Goal: Information Seeking & Learning: Find specific fact

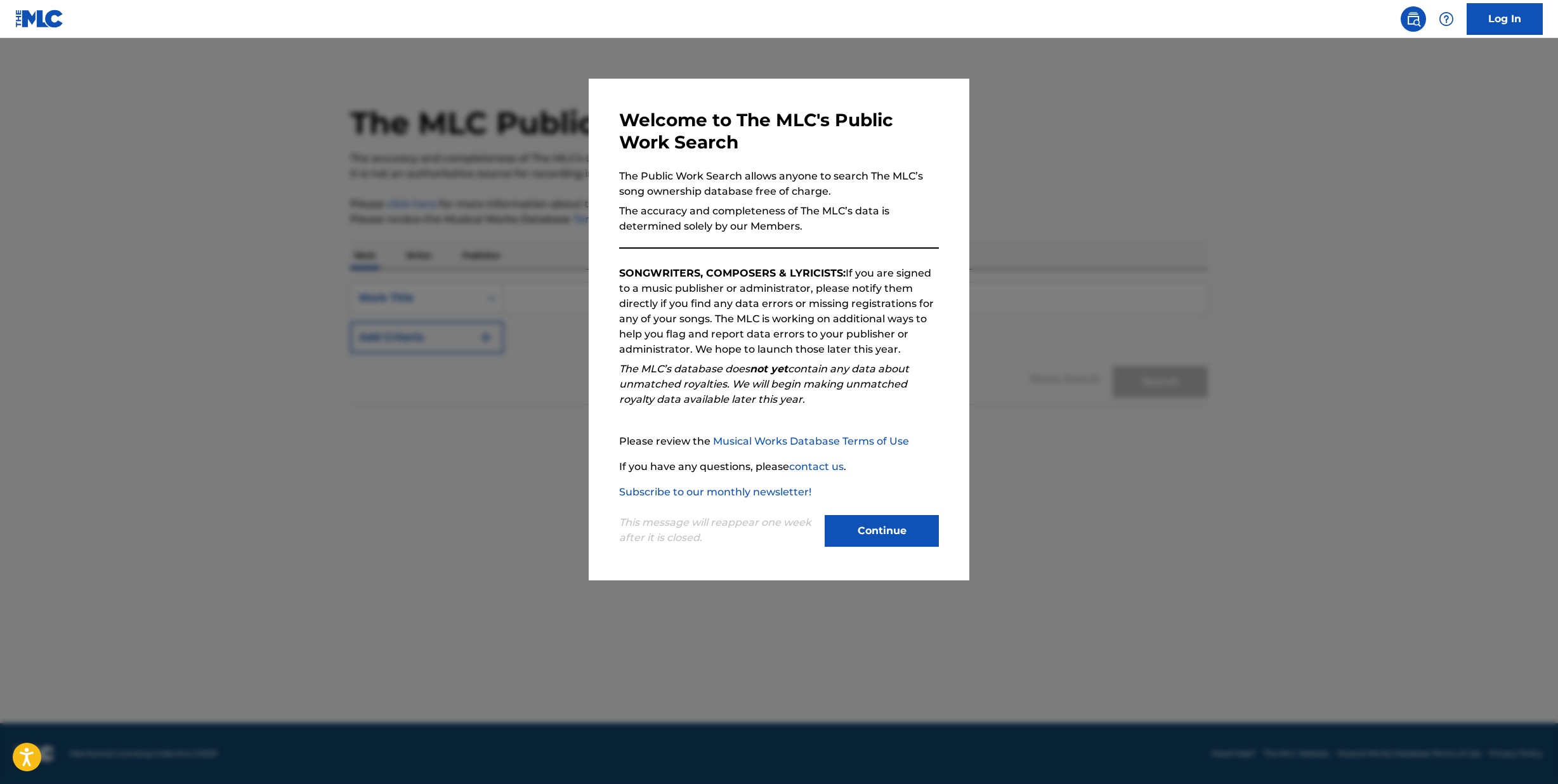
click at [869, 532] on button "Continue" at bounding box center [881, 530] width 114 height 32
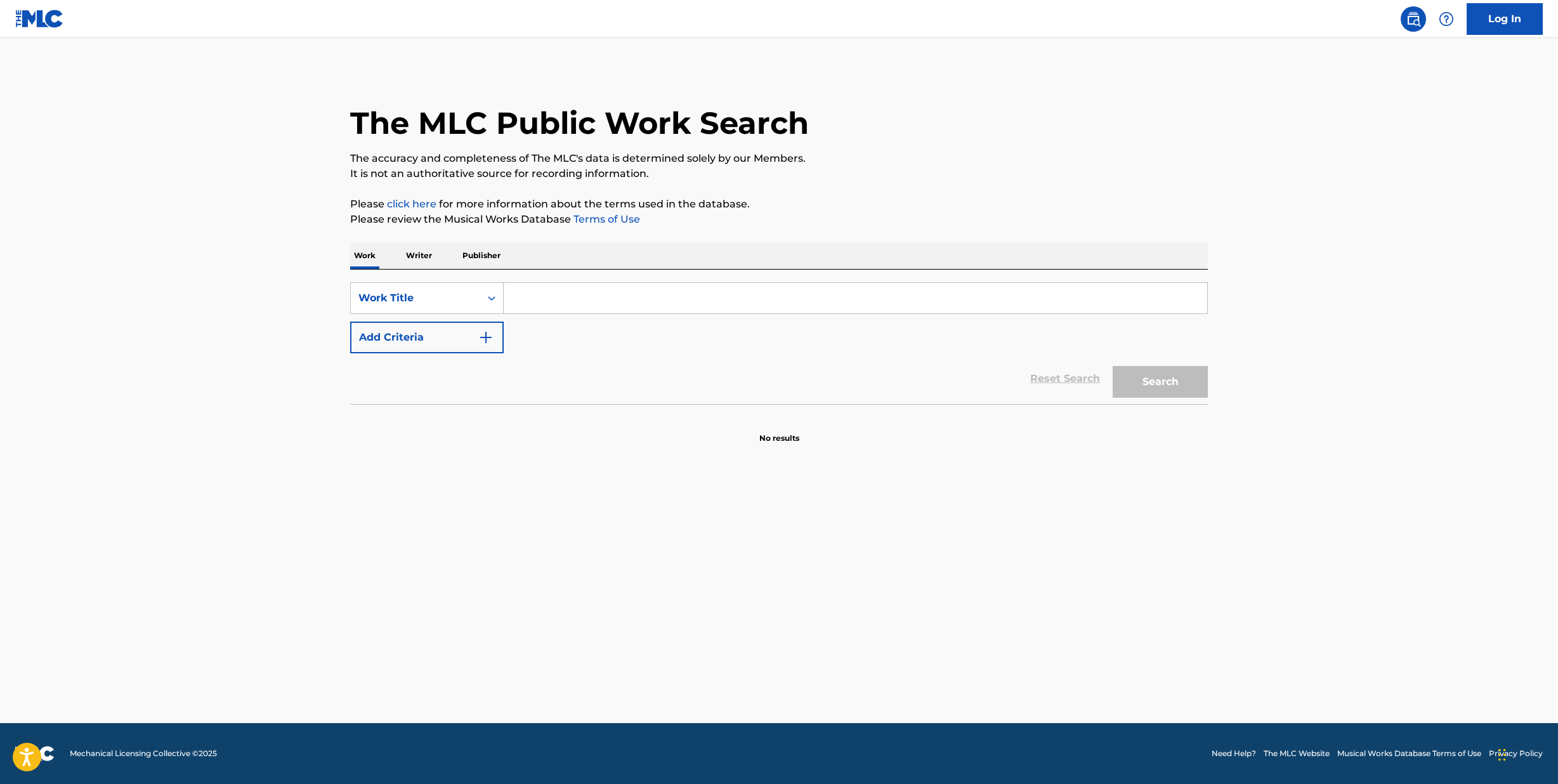
click at [558, 306] on input "Search Form" at bounding box center [855, 298] width 703 height 30
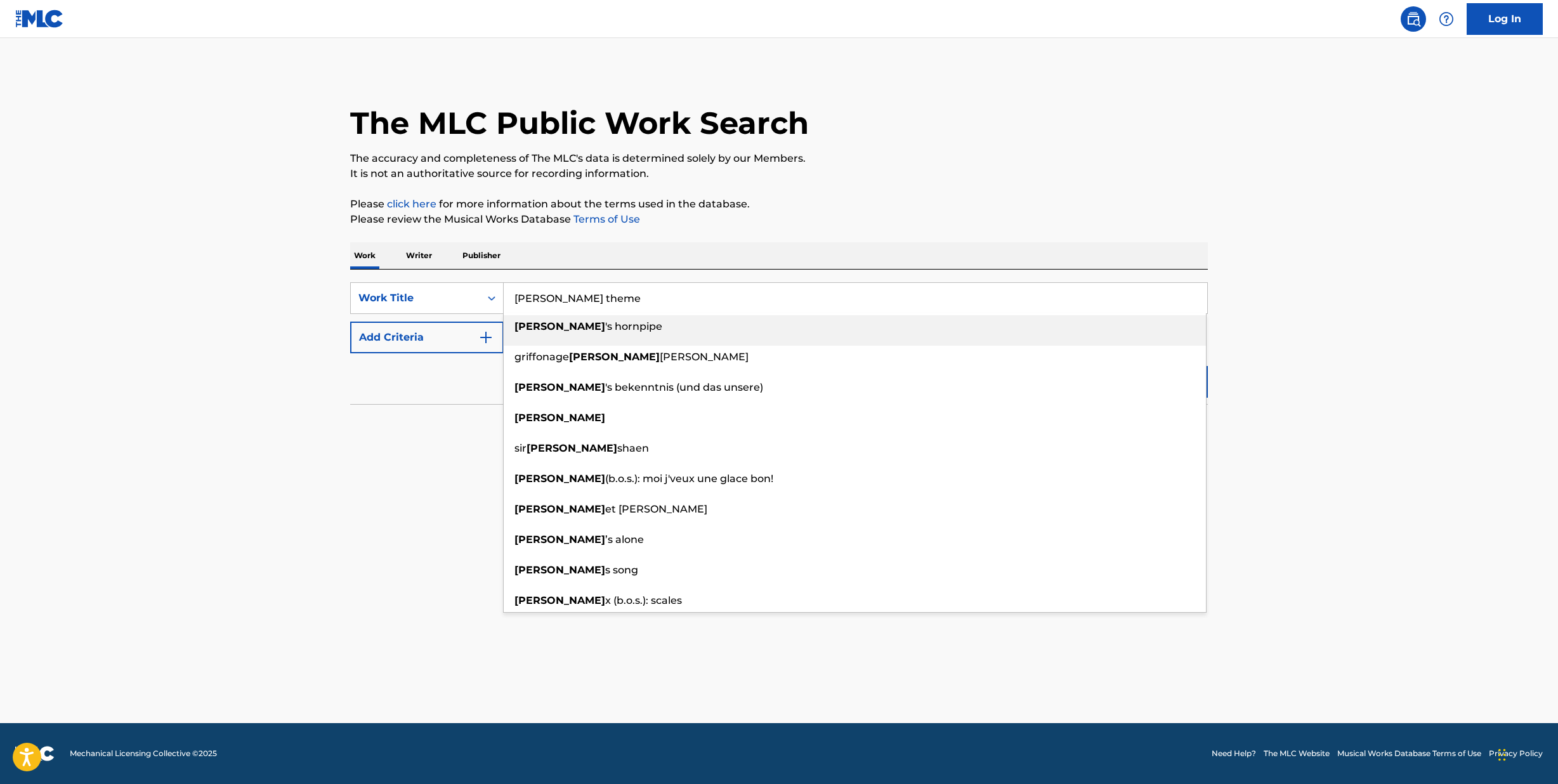
type input "[PERSON_NAME] ([PERSON_NAME])"
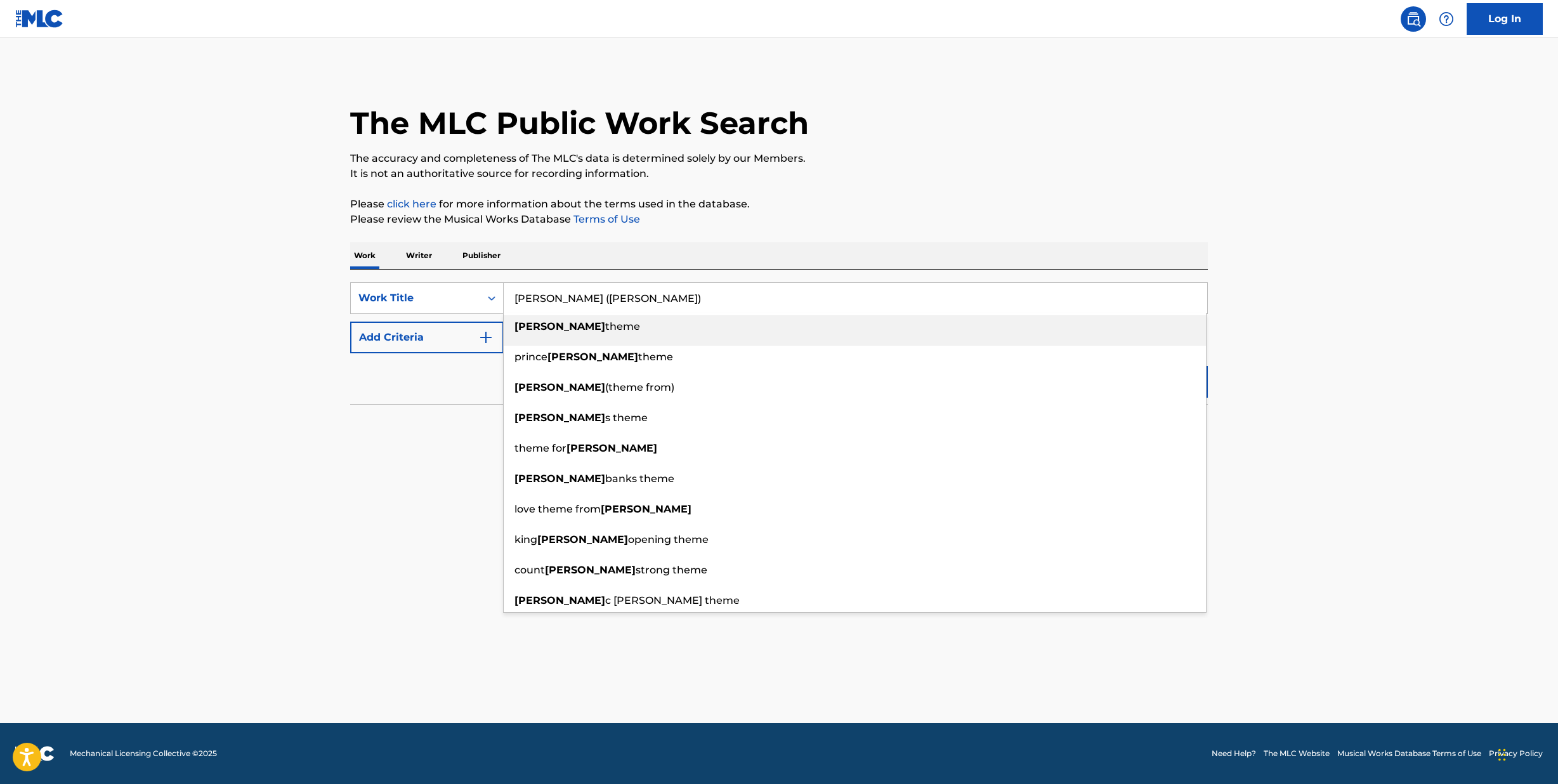
click at [589, 319] on div "[PERSON_NAME] theme" at bounding box center [854, 326] width 702 height 22
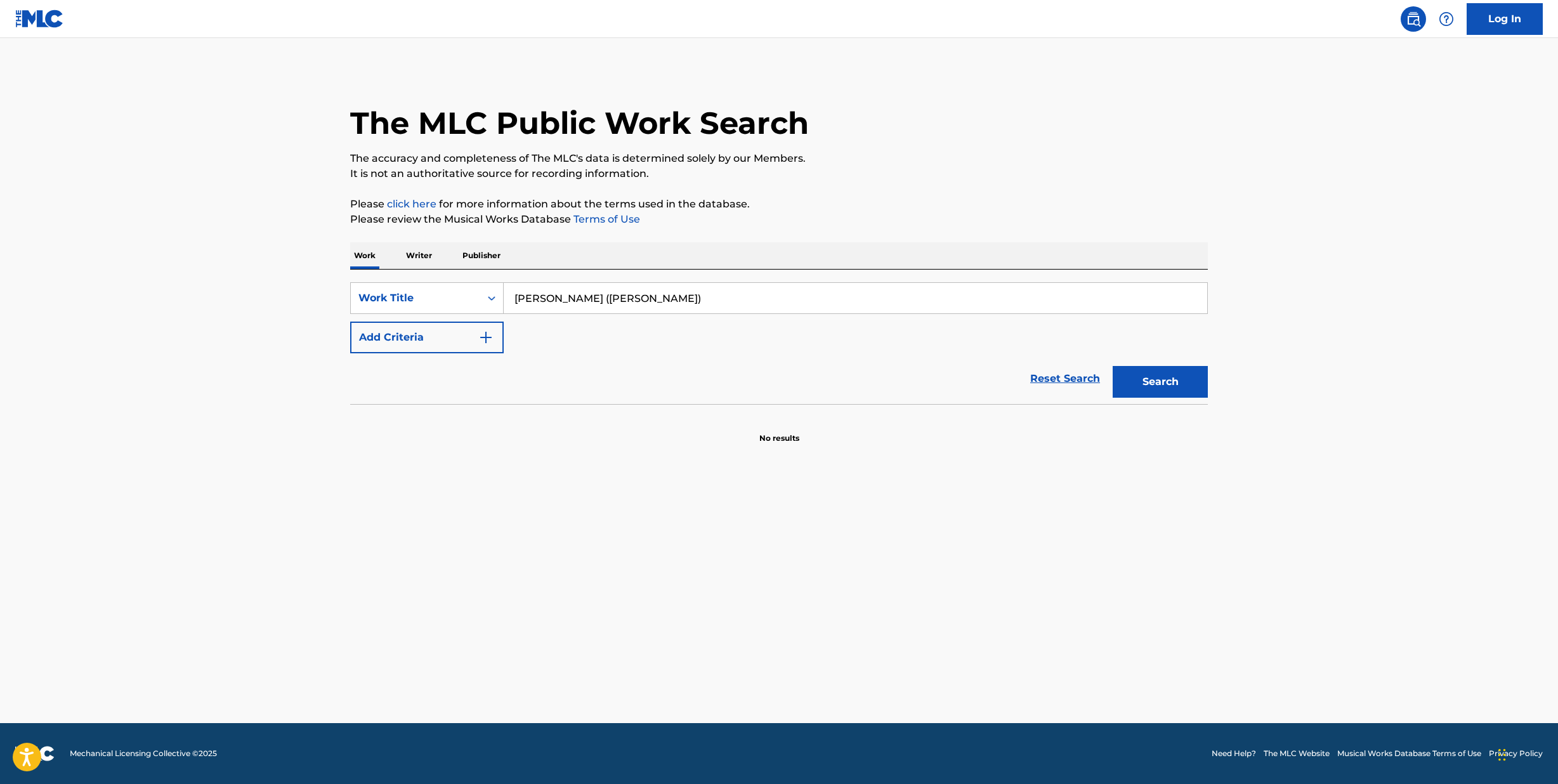
click at [1163, 389] on button "Search" at bounding box center [1159, 382] width 95 height 32
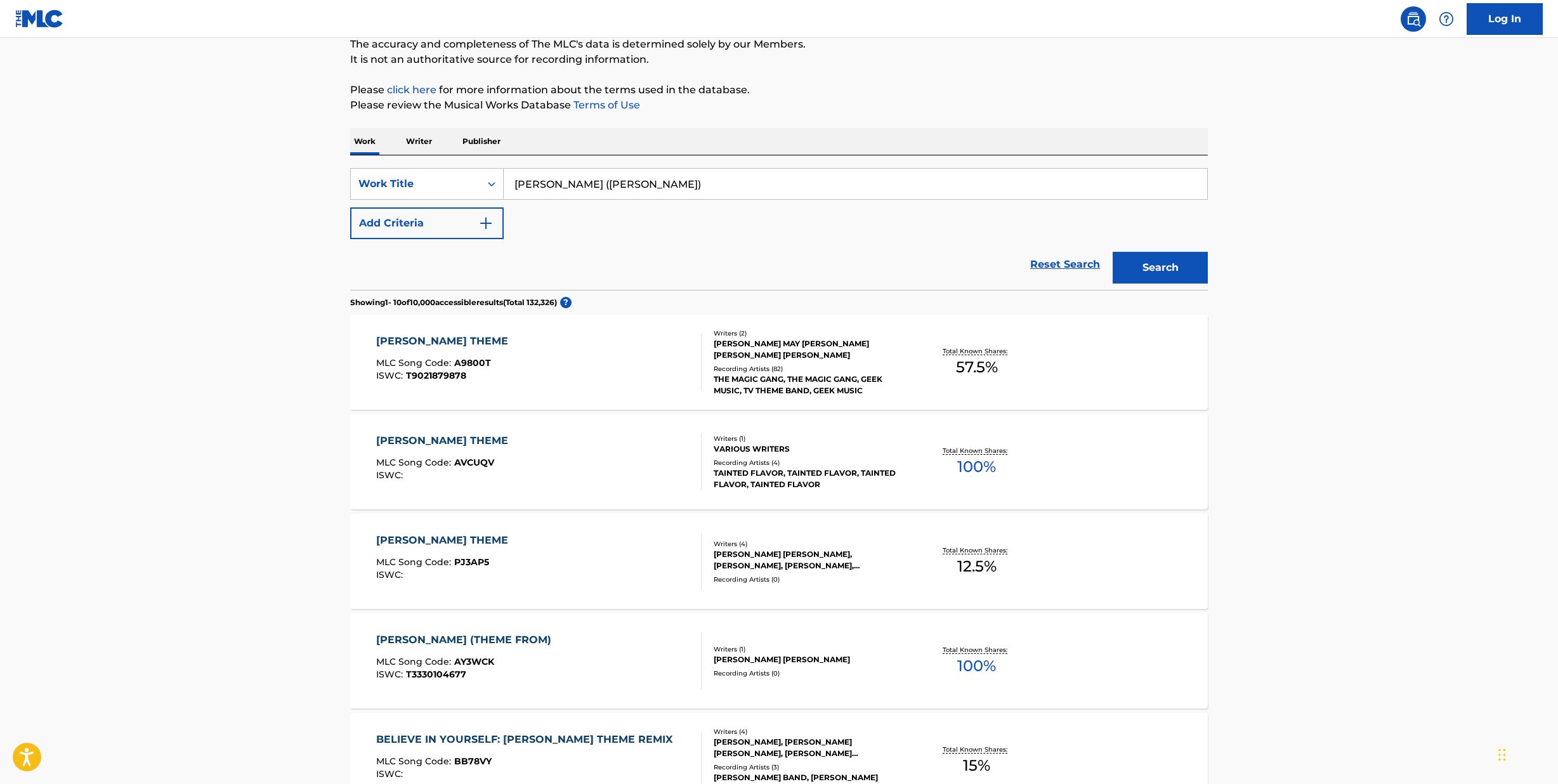
scroll to position [113, 0]
click at [513, 357] on div "[PERSON_NAME] THEME MLC Song Code : A9800T ISWC : T9021879878" at bounding box center [539, 364] width 326 height 57
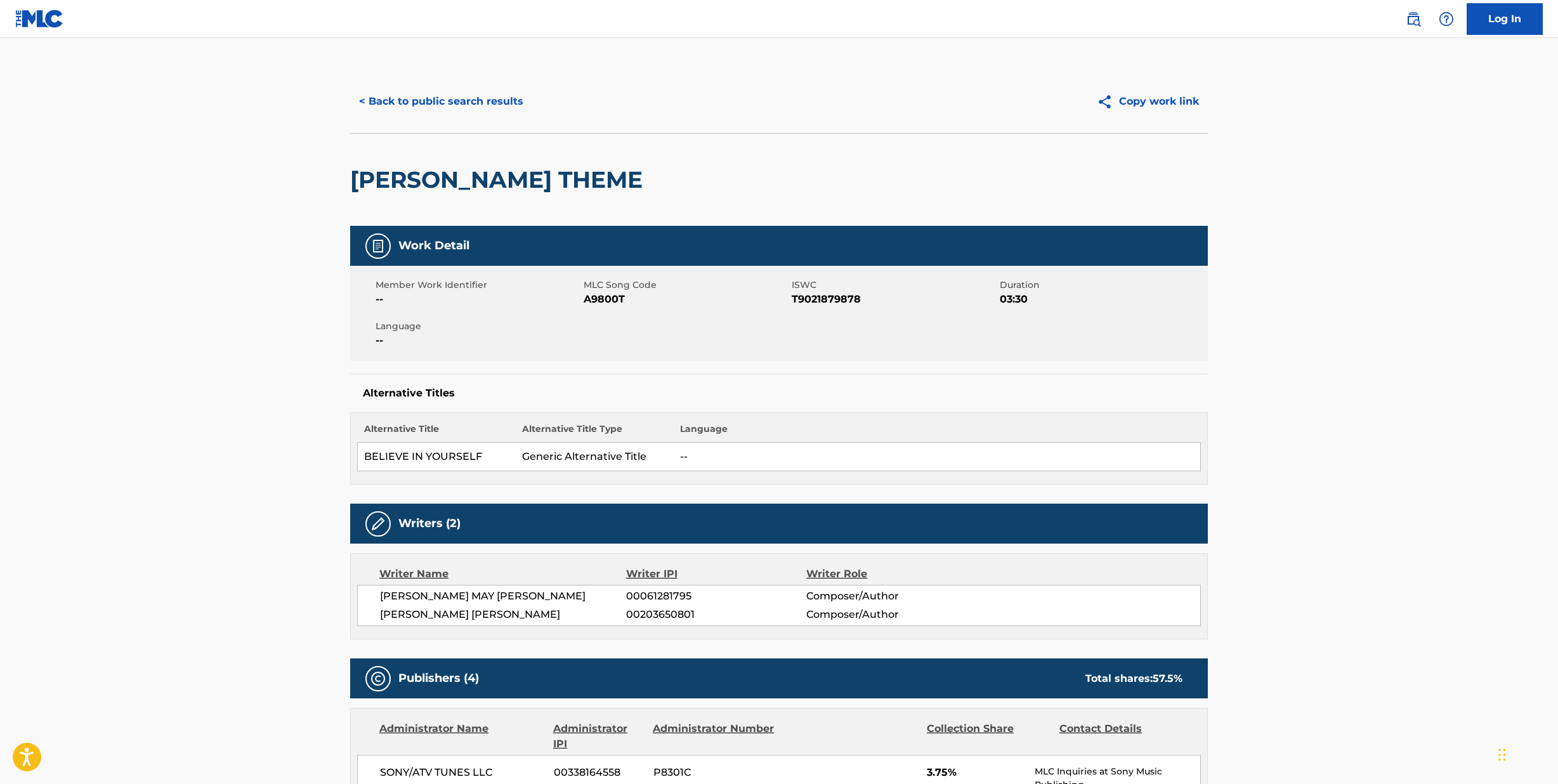
click at [395, 102] on button "< Back to public search results" at bounding box center [440, 101] width 182 height 32
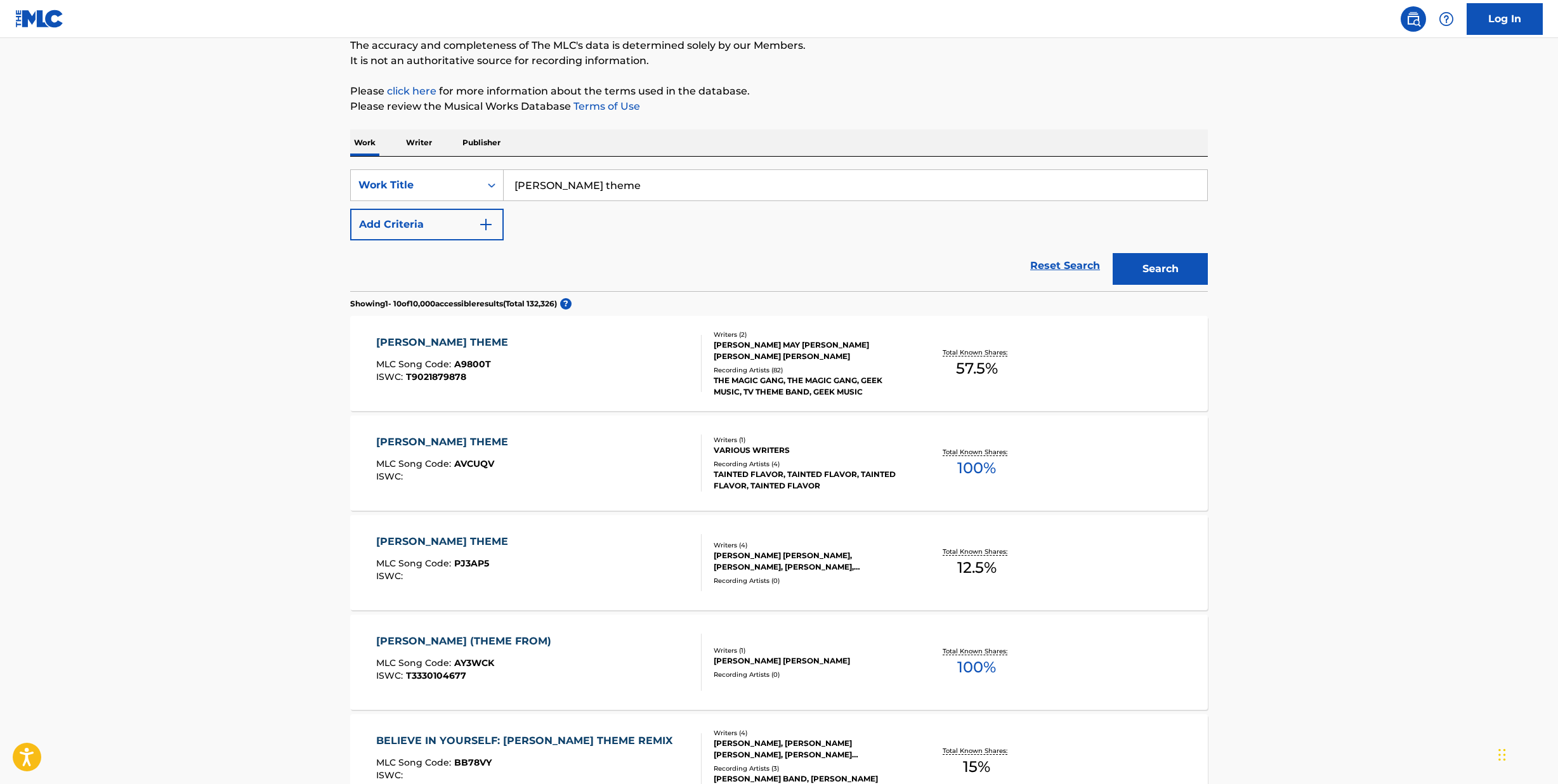
drag, startPoint x: 592, startPoint y: 194, endPoint x: 361, endPoint y: 155, distance: 234.3
click at [361, 155] on div "Work Writer Publisher SearchWithCriteria4b5f13b0-3aaf-4ad2-b1c2-cf220a0677ca Wo…" at bounding box center [779, 751] width 858 height 1243
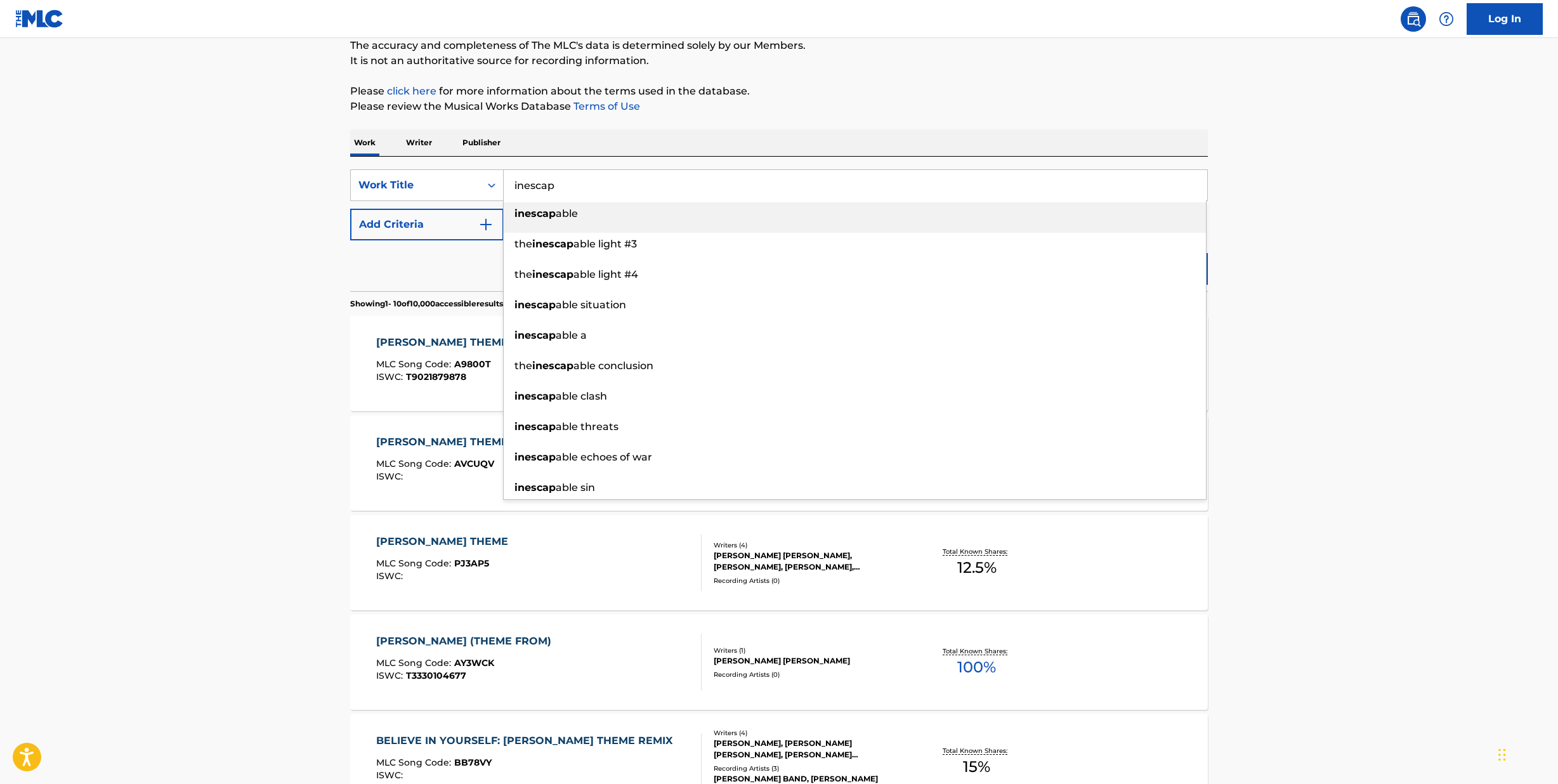
click at [521, 216] on strong "inescap" at bounding box center [534, 213] width 41 height 12
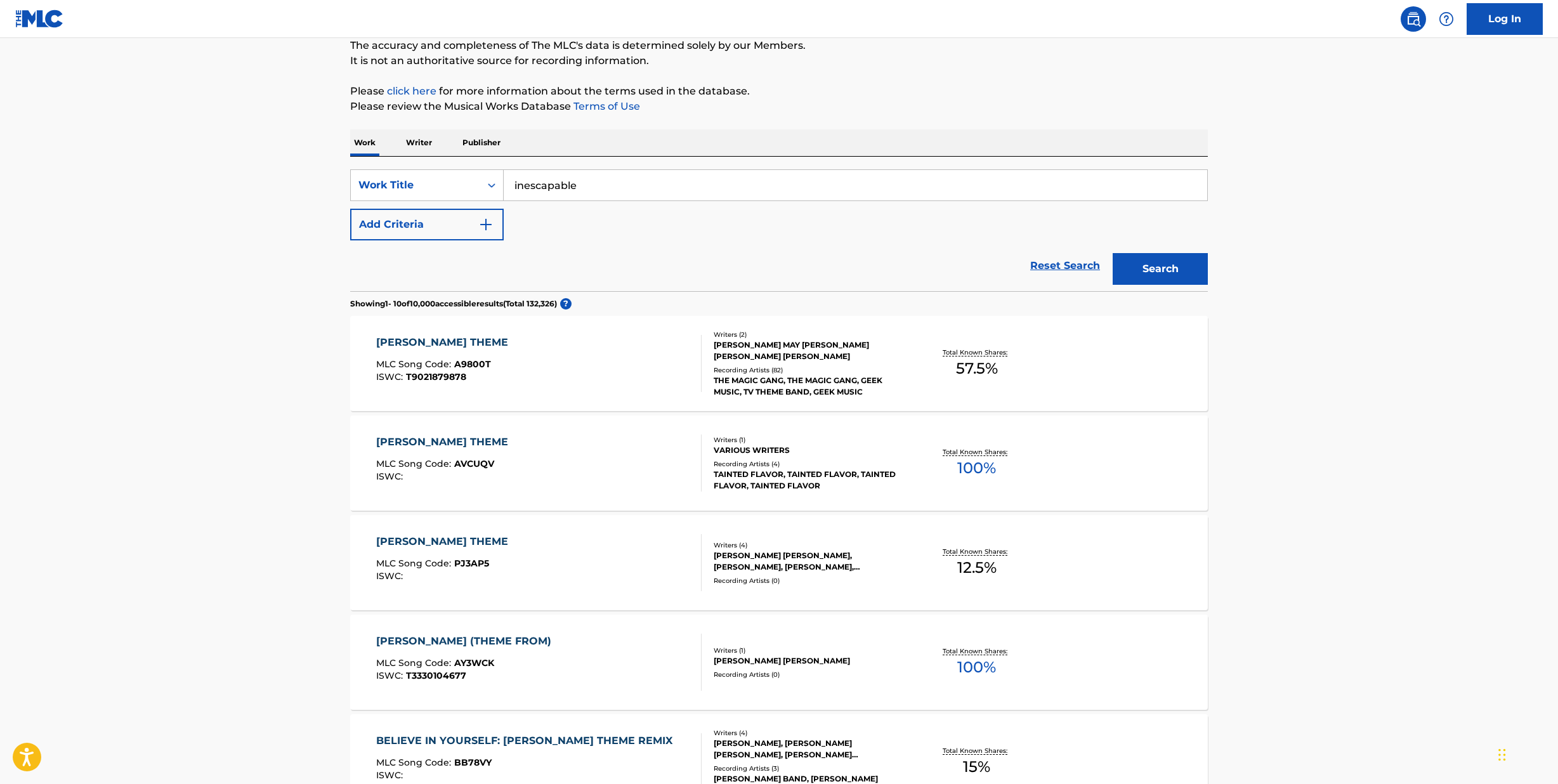
click at [1146, 275] on button "Search" at bounding box center [1159, 268] width 95 height 32
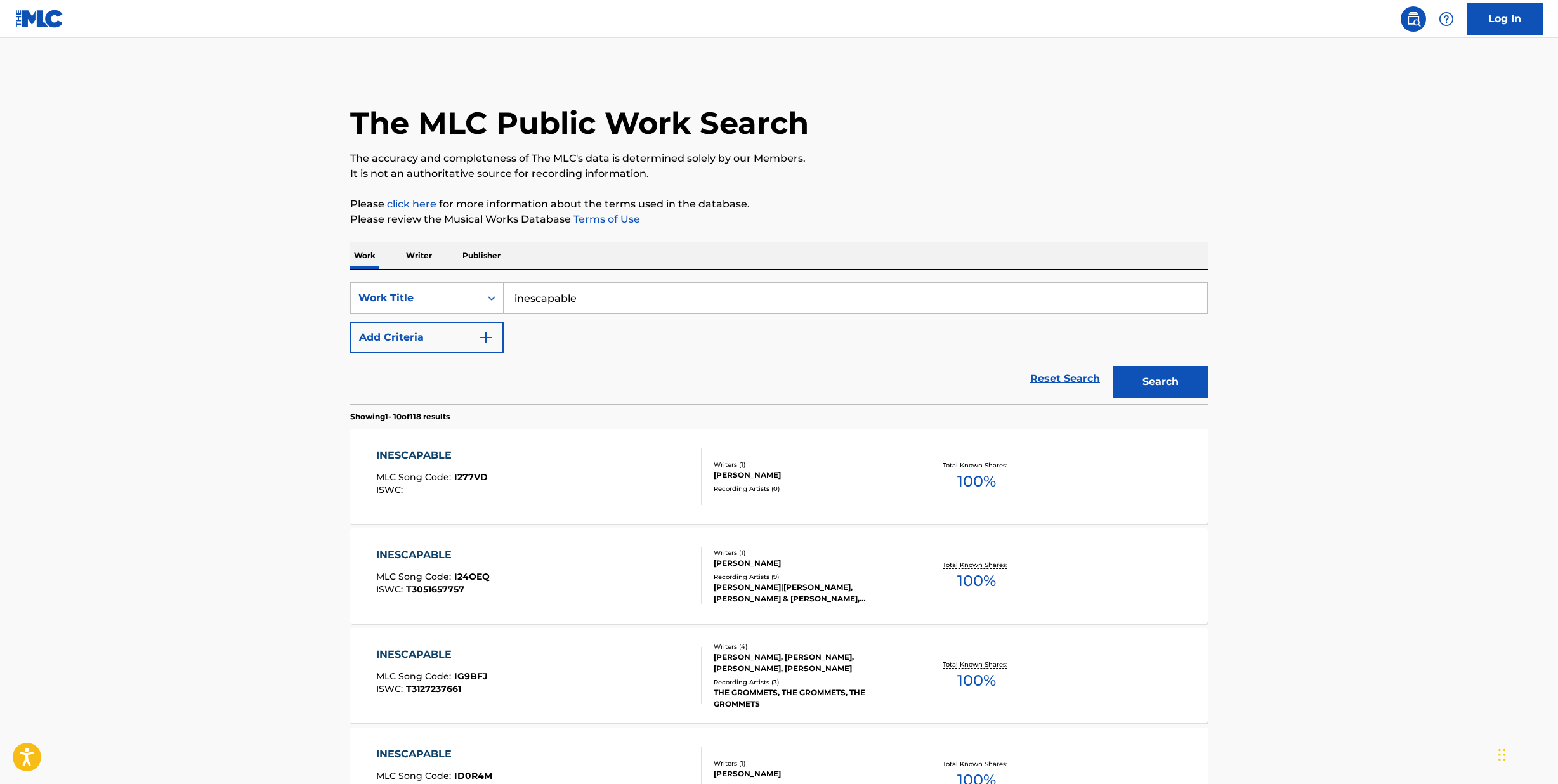
click at [485, 340] on img "Search Form" at bounding box center [486, 337] width 16 height 16
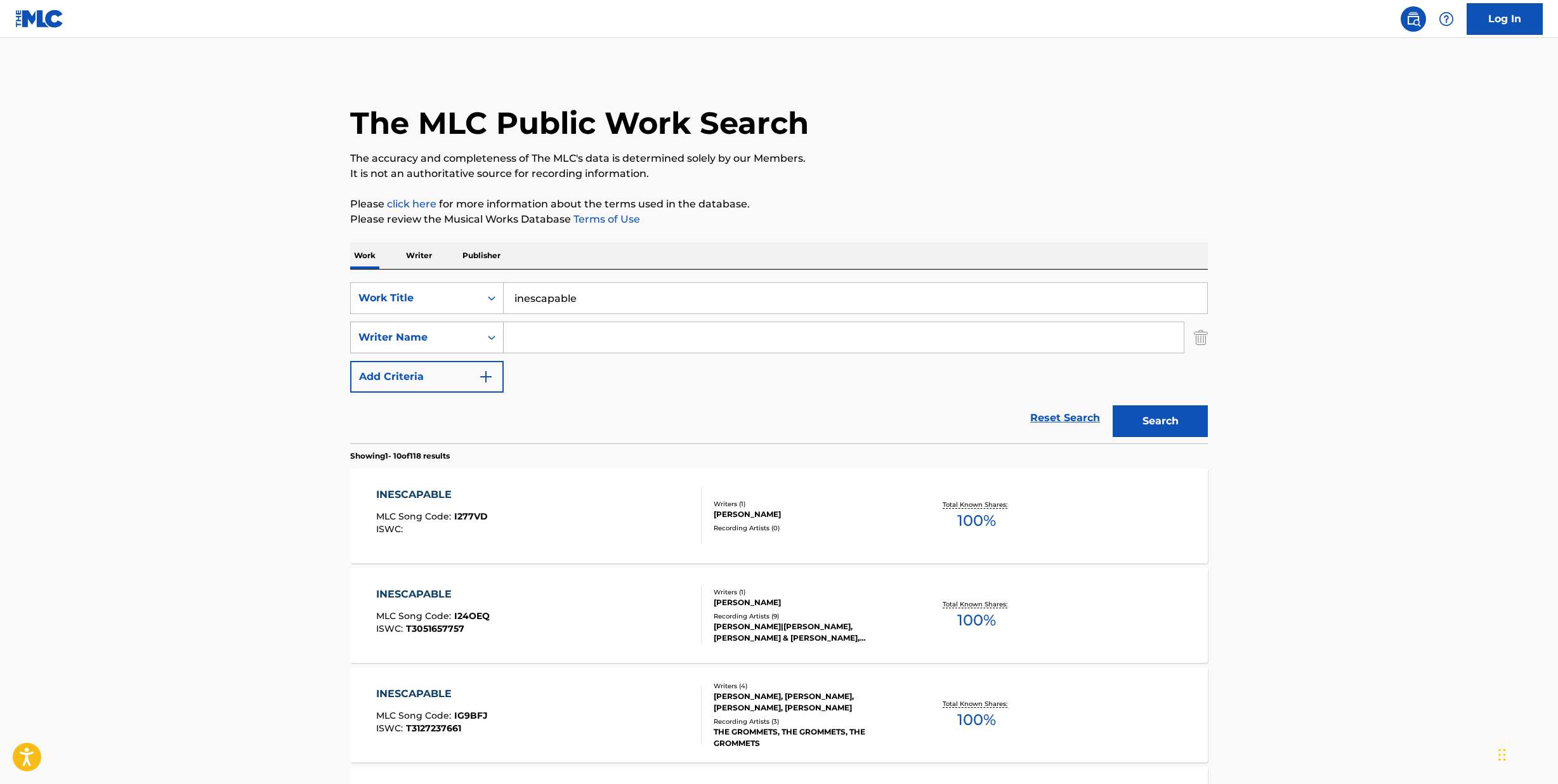
click at [481, 340] on div "Search Form" at bounding box center [491, 337] width 22 height 22
click at [298, 413] on main "The MLC Public Work Search The accuracy and completeness of The MLC's data is d…" at bounding box center [779, 784] width 1558 height 1493
drag, startPoint x: 580, startPoint y: 294, endPoint x: 379, endPoint y: 210, distance: 217.8
click at [379, 210] on div "The MLC Public Work Search The accuracy and completeness of The MLC's data is d…" at bounding box center [779, 797] width 888 height 1455
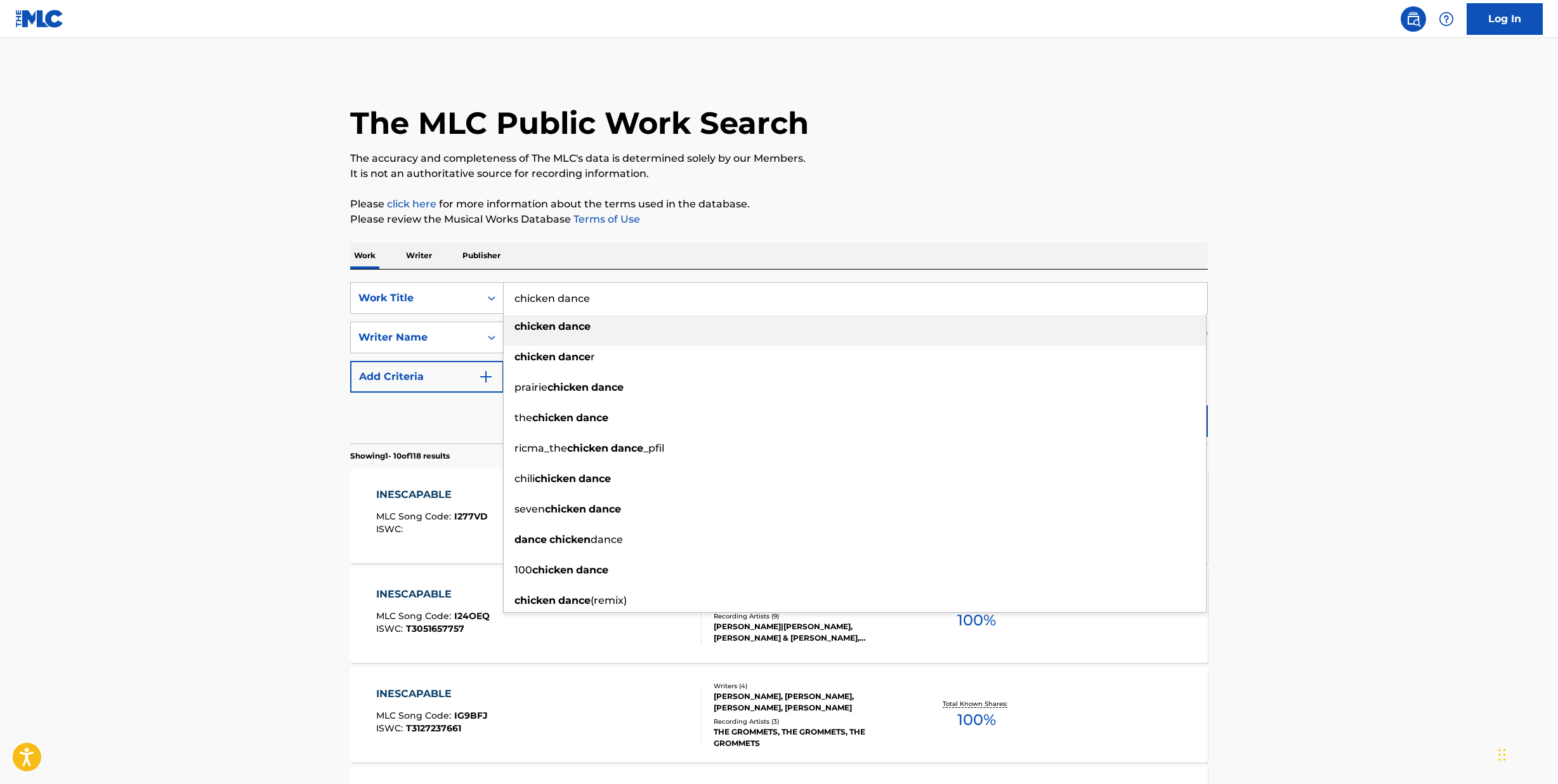
type input "chicken dance"
click at [852, 148] on div "The MLC Public Work Search" at bounding box center [779, 116] width 858 height 92
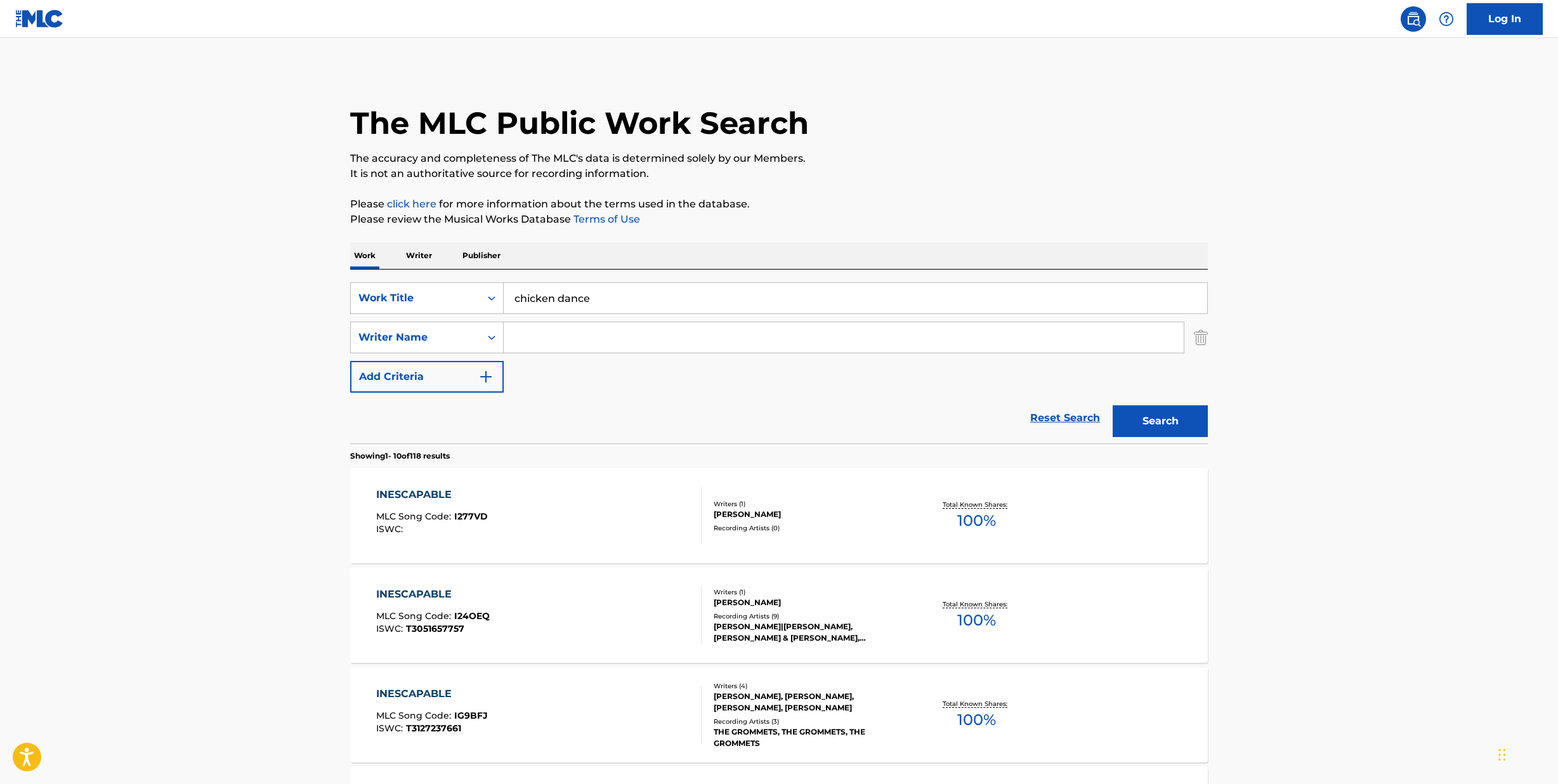
click at [598, 344] on input "Search Form" at bounding box center [843, 337] width 680 height 30
type input "[PERSON_NAME]"
drag, startPoint x: 598, startPoint y: 344, endPoint x: 1089, endPoint y: 205, distance: 510.3
click at [1089, 205] on p "Please click here for more information about the terms used in the database." at bounding box center [779, 205] width 858 height 16
click at [1154, 423] on button "Search" at bounding box center [1159, 421] width 95 height 32
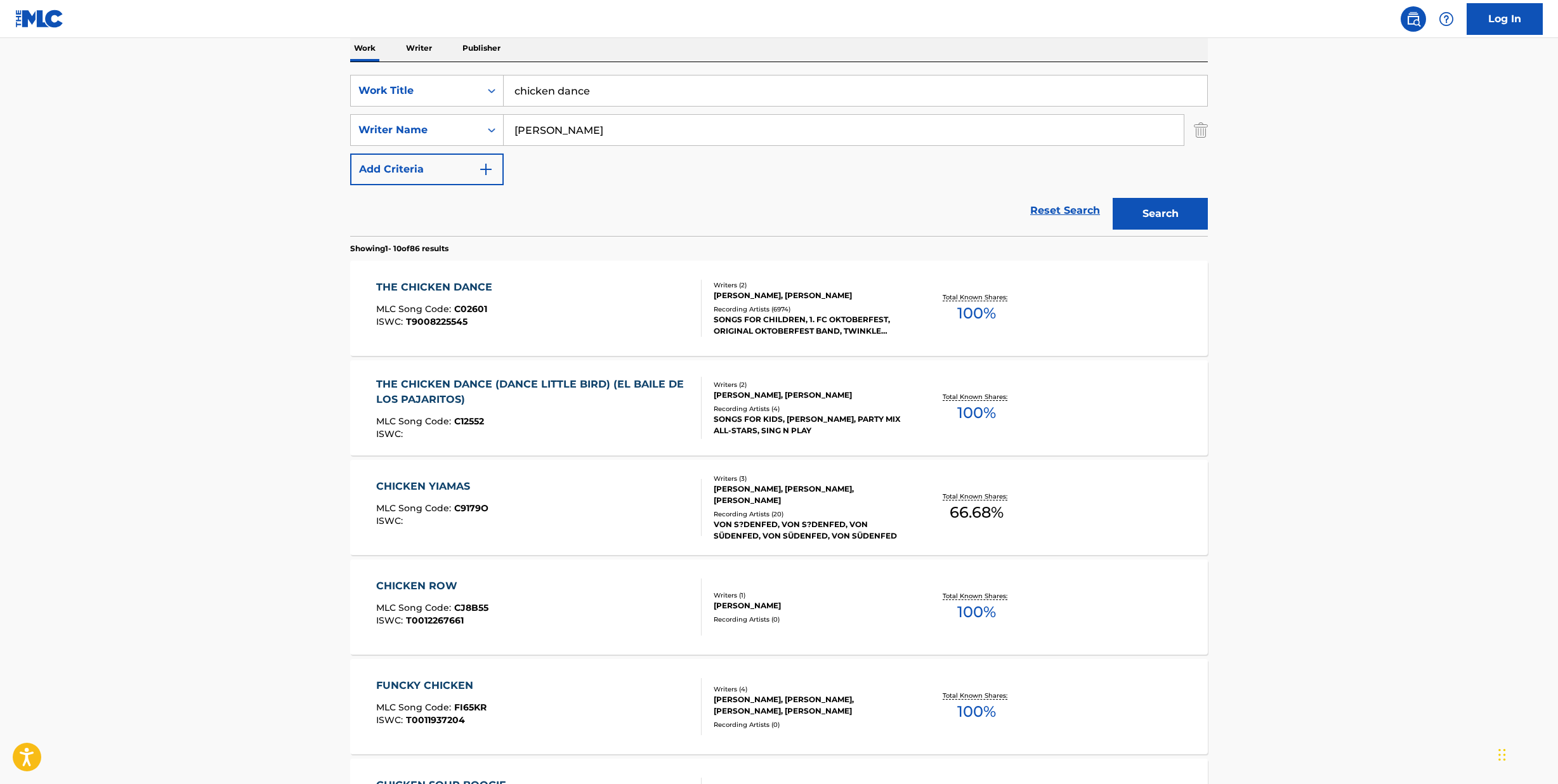
scroll to position [209, 0]
click at [578, 305] on div "THE CHICKEN DANCE MLC Song Code : C02601 ISWC : T9008225545" at bounding box center [539, 307] width 326 height 57
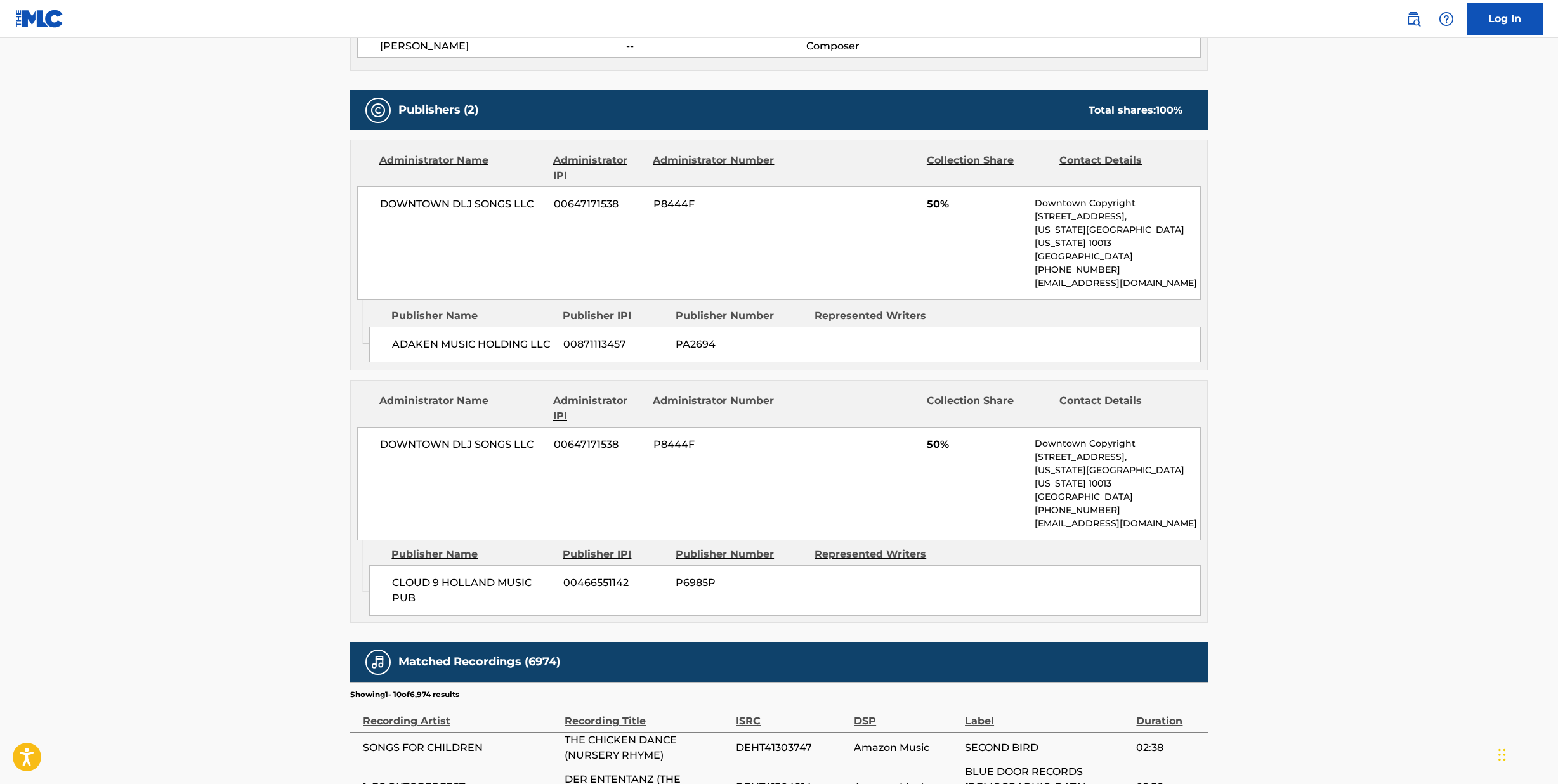
scroll to position [784, 0]
